Goal: Transaction & Acquisition: Purchase product/service

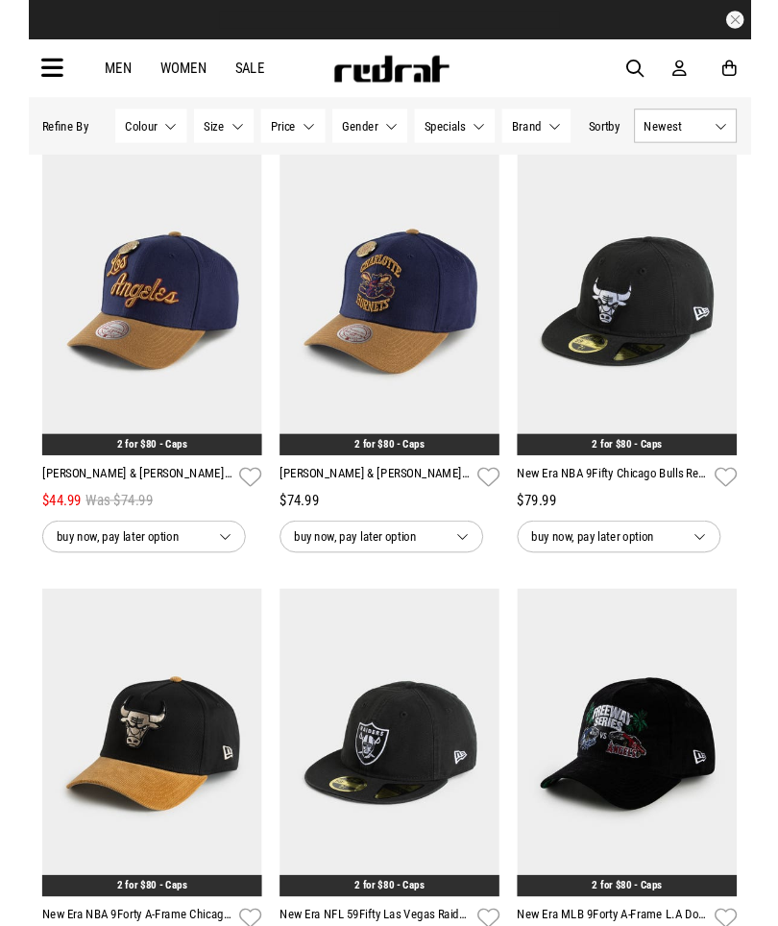
scroll to position [1190, 0]
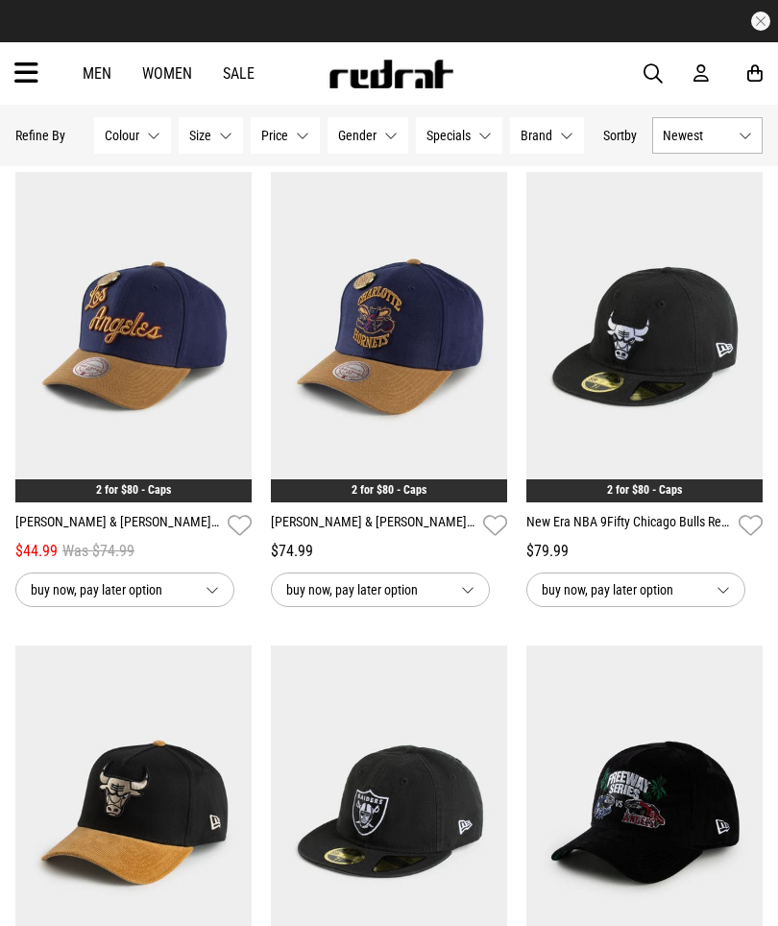
click at [367, 379] on img at bounding box center [389, 337] width 236 height 330
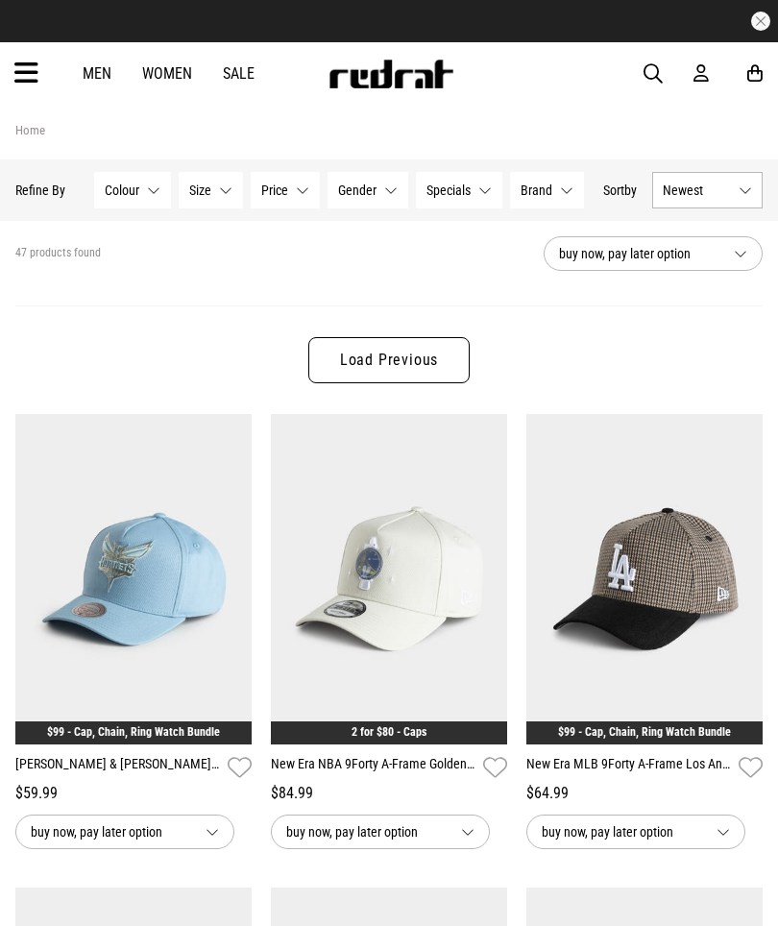
click at [351, 346] on link "Load Previous" at bounding box center [388, 360] width 161 height 46
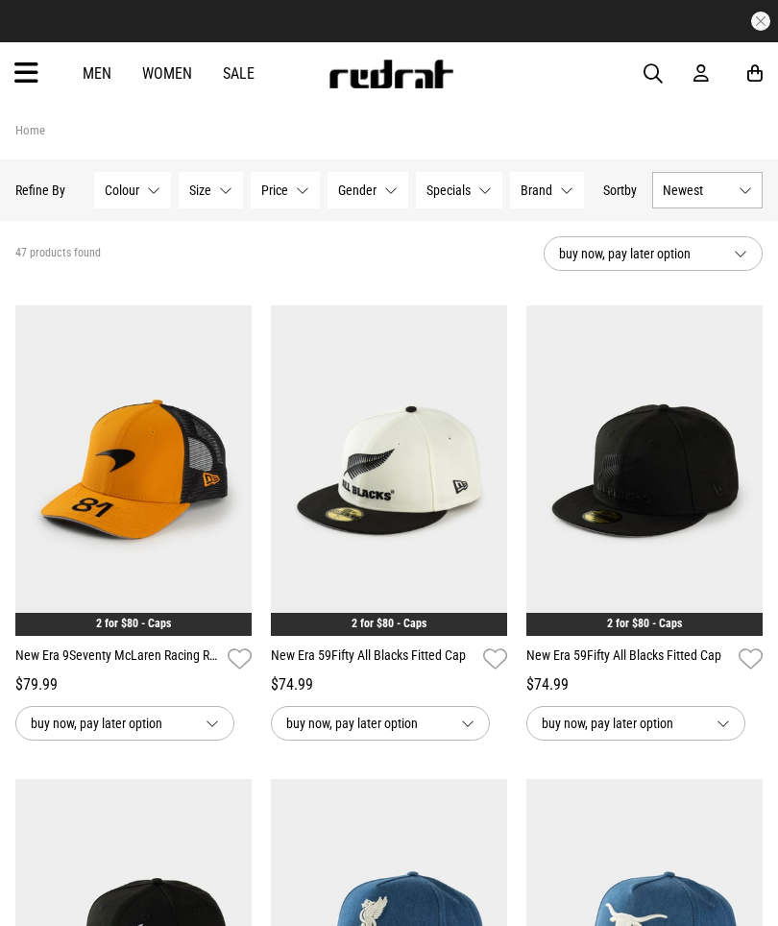
click at [373, 520] on img at bounding box center [389, 470] width 236 height 330
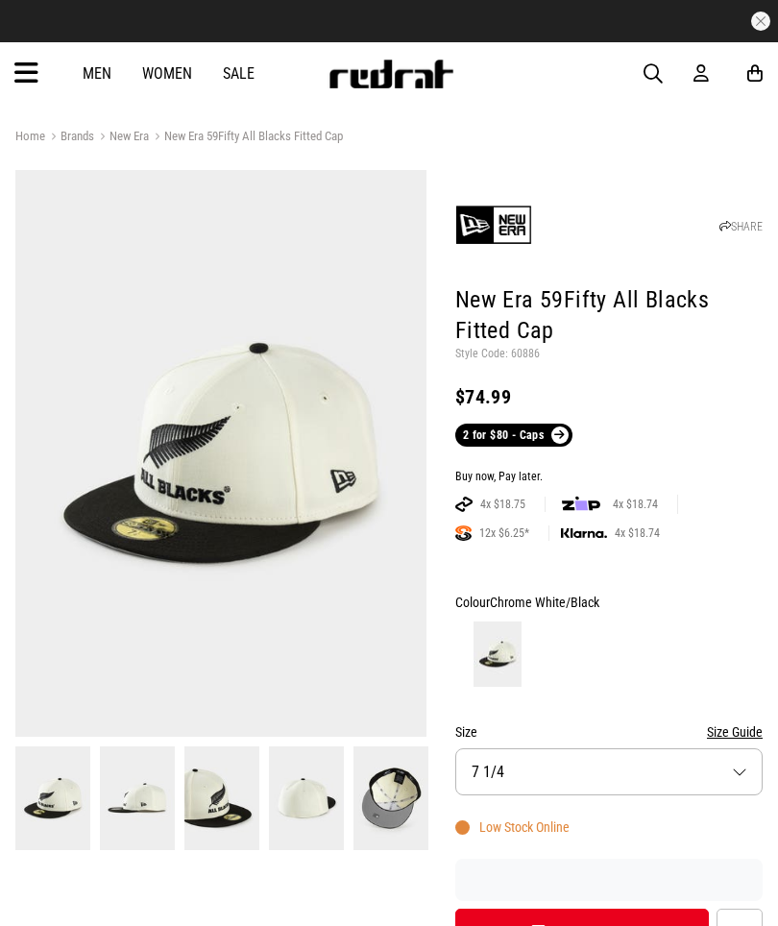
click at [679, 774] on button "Size 7 1/4" at bounding box center [608, 771] width 307 height 47
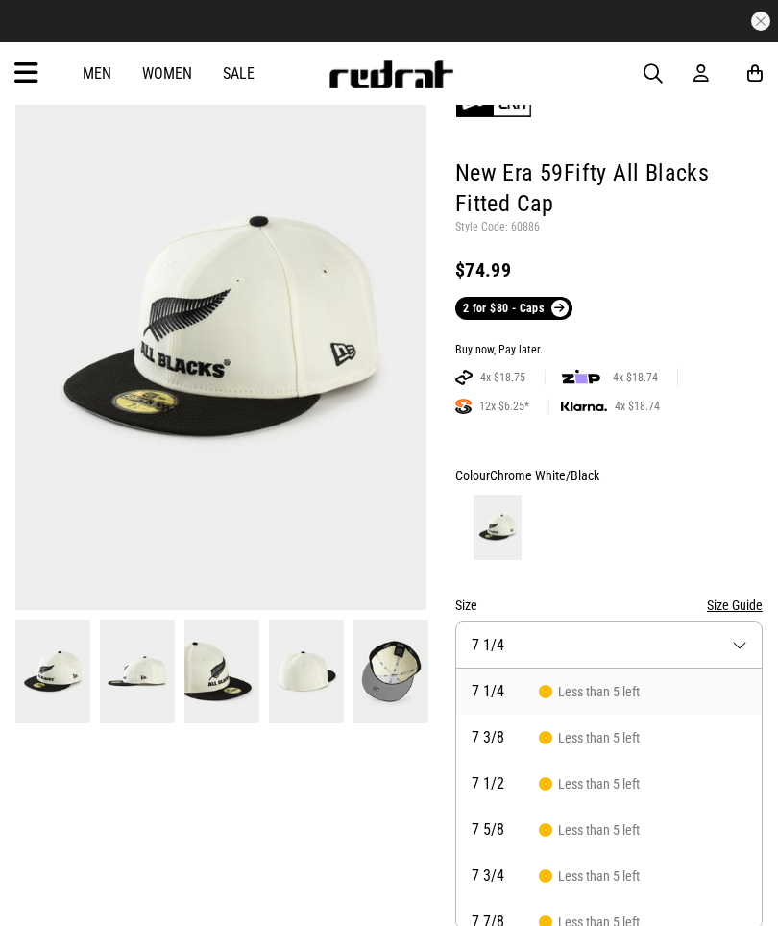
click at [739, 647] on button "Size 7 1/4" at bounding box center [608, 644] width 307 height 47
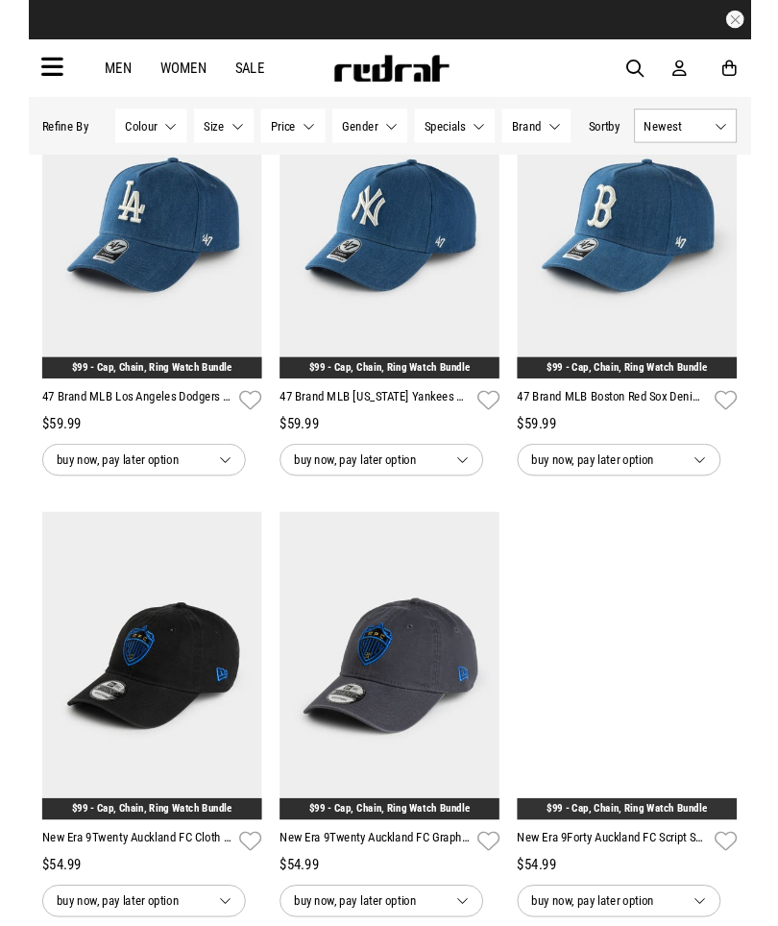
scroll to position [1176, 0]
